Goal: Task Accomplishment & Management: Use online tool/utility

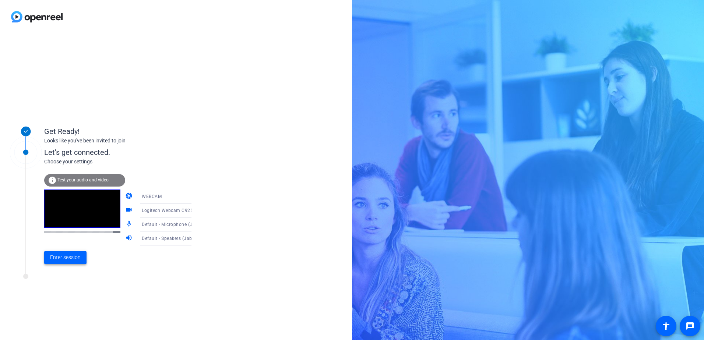
click at [64, 256] on span "Enter session" at bounding box center [65, 258] width 31 height 8
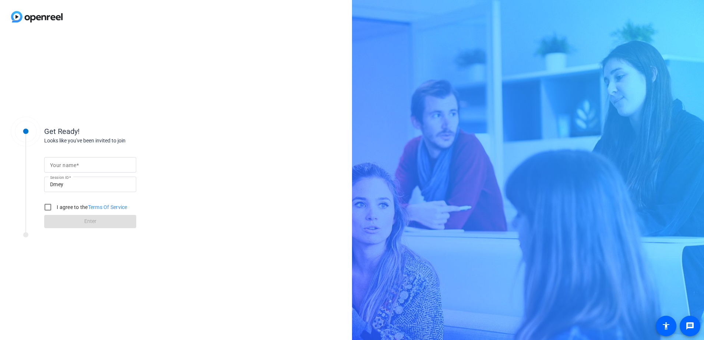
click at [52, 164] on mat-label "Your name" at bounding box center [63, 165] width 26 height 6
click at [52, 164] on input "Your name" at bounding box center [90, 165] width 80 height 9
type input "[PERSON_NAME]"
click at [48, 207] on input "I agree to the Terms Of Service" at bounding box center [47, 207] width 15 height 15
checkbox input "true"
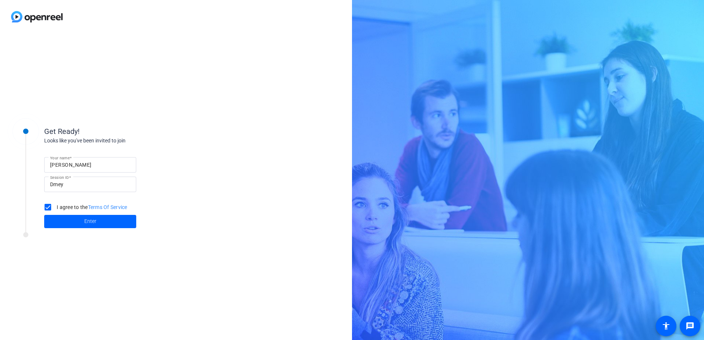
click at [75, 221] on span at bounding box center [90, 222] width 92 height 18
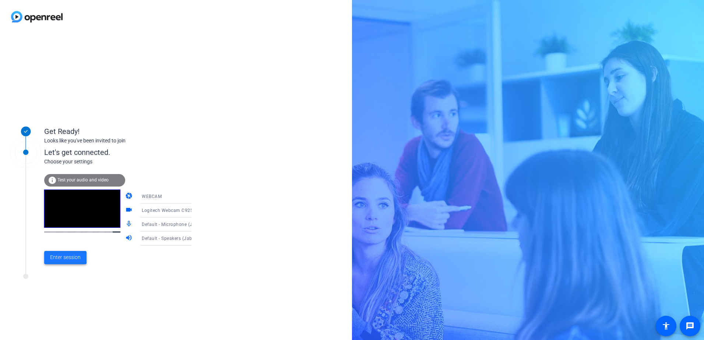
click at [65, 257] on span "Enter session" at bounding box center [65, 258] width 31 height 8
